Goal: Find specific page/section: Find specific page/section

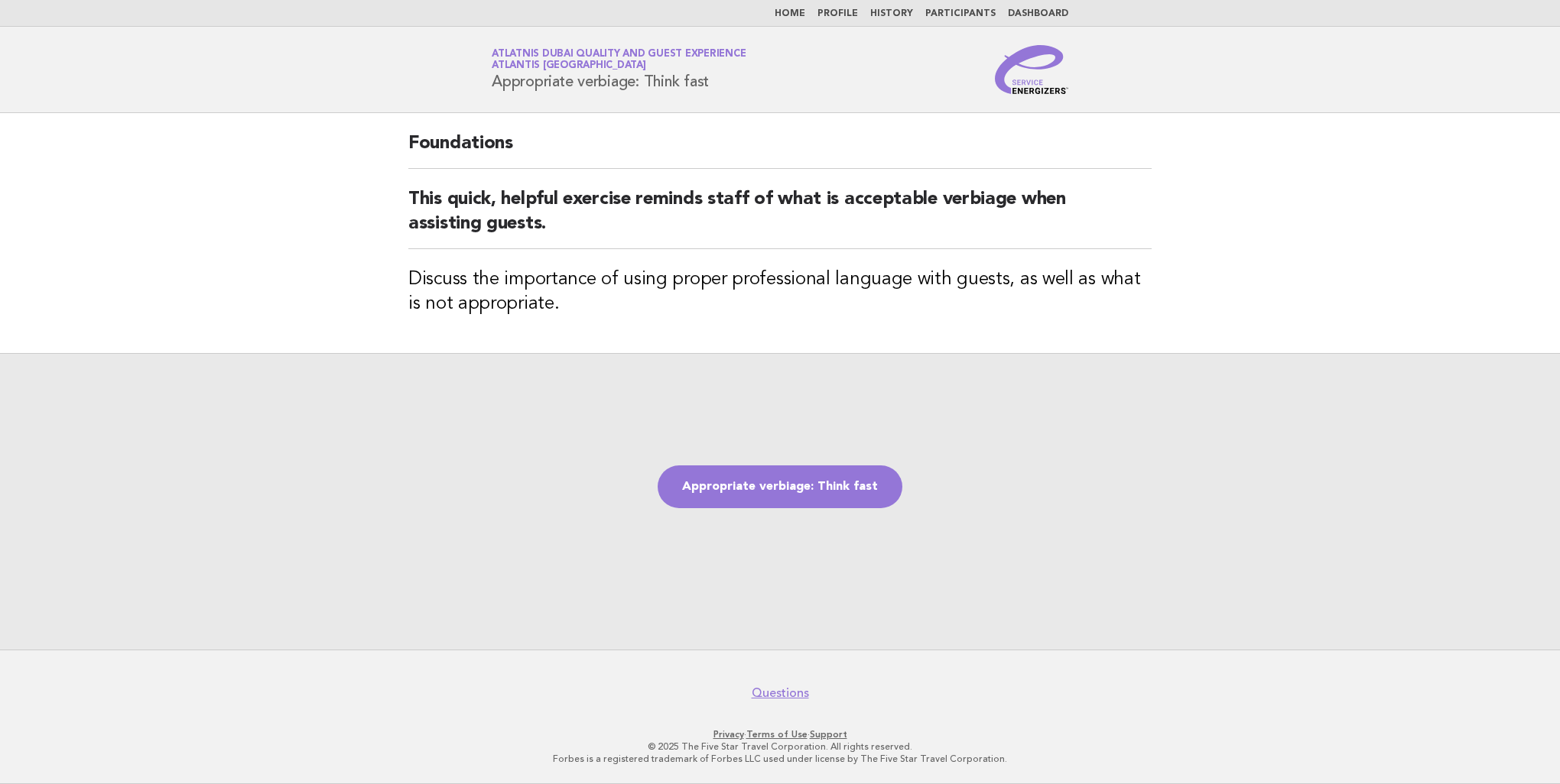
click at [980, 10] on link "Participants" at bounding box center [960, 14] width 70 height 9
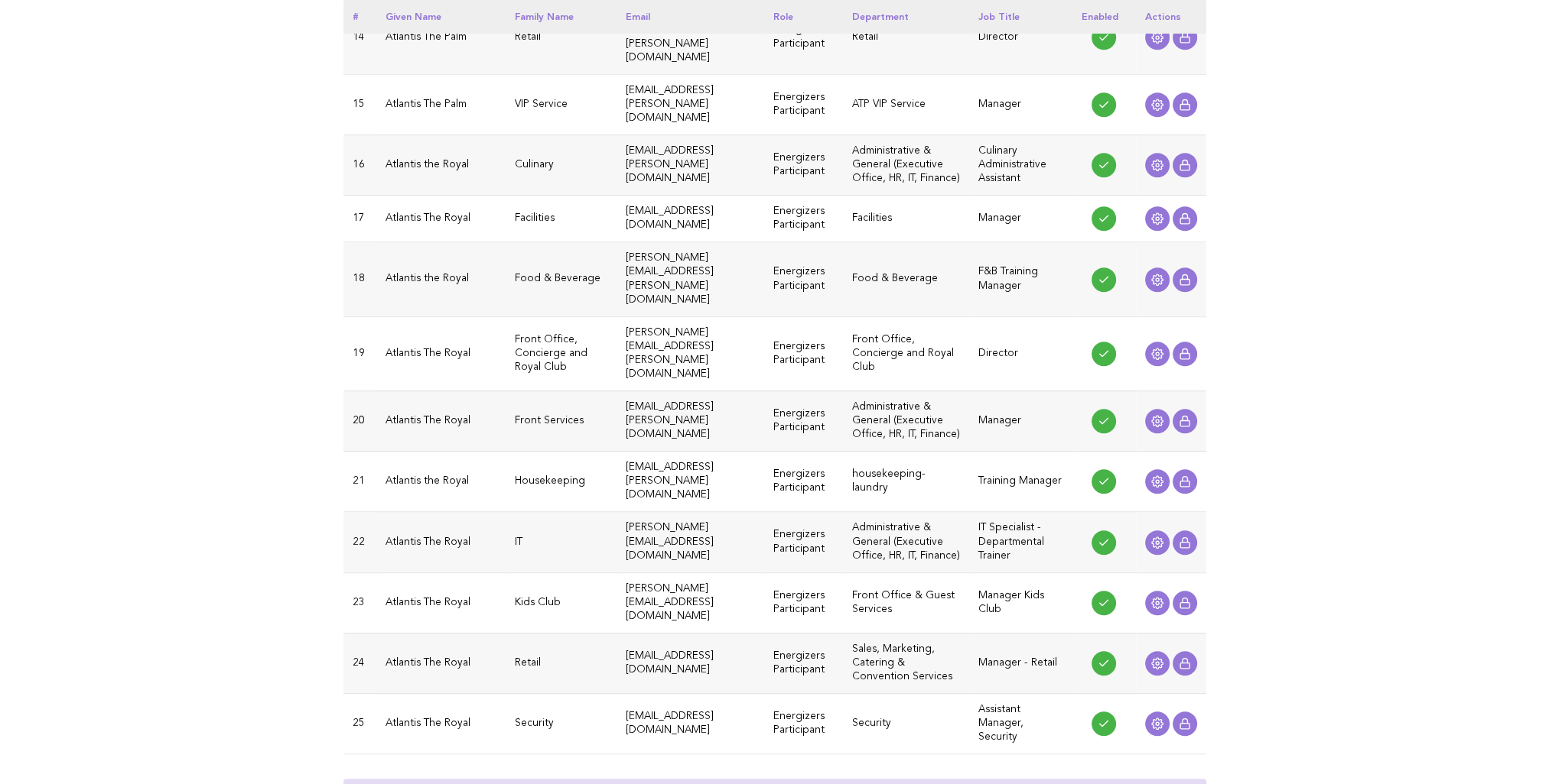
scroll to position [1147, 0]
click at [1183, 784] on icon at bounding box center [1180, 797] width 10 height 10
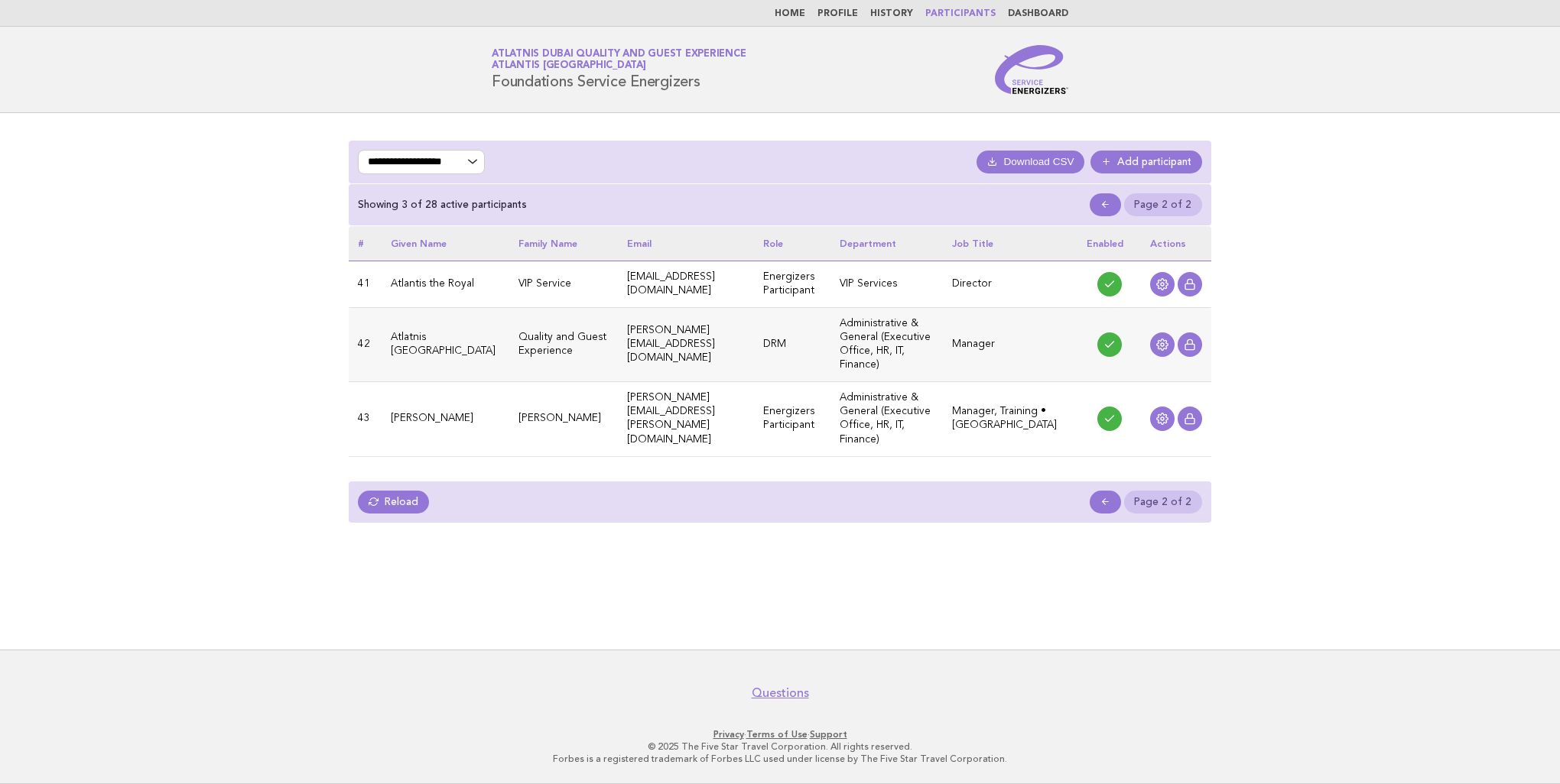
click at [1124, 491] on ul "Page 2 of 2" at bounding box center [1146, 502] width 112 height 23
